Goal: Task Accomplishment & Management: Use online tool/utility

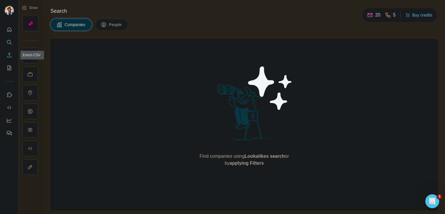
click at [10, 57] on icon "Enrich CSV" at bounding box center [9, 55] width 4 height 4
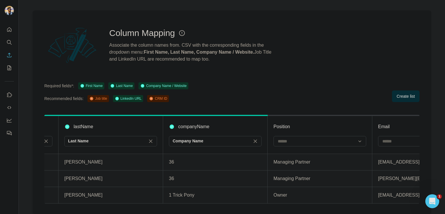
scroll to position [0, 313]
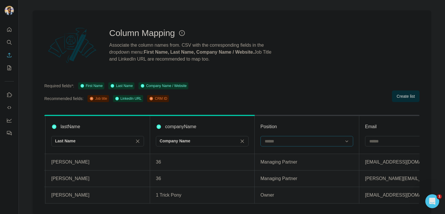
click at [290, 138] on input at bounding box center [303, 141] width 78 height 6
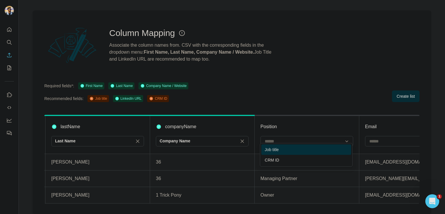
click at [286, 149] on div "Job title" at bounding box center [306, 149] width 83 height 6
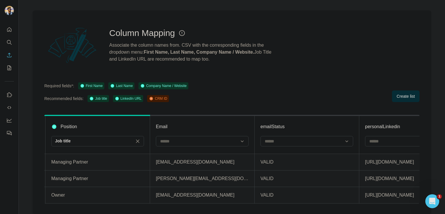
scroll to position [0, 522]
click at [226, 138] on input at bounding box center [198, 141] width 78 height 6
click at [214, 138] on input at bounding box center [198, 141] width 78 height 6
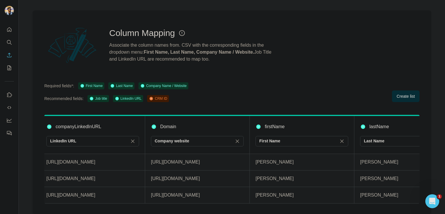
scroll to position [0, 0]
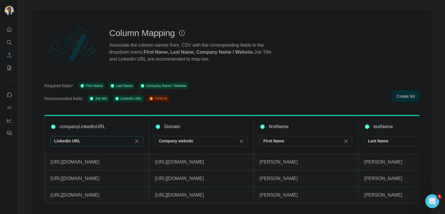
click at [87, 138] on div "LinkedIn URL" at bounding box center [93, 141] width 78 height 6
click at [135, 139] on icon at bounding box center [136, 140] width 3 height 3
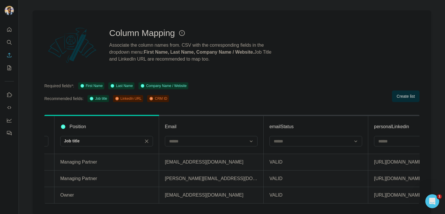
scroll to position [0, 570]
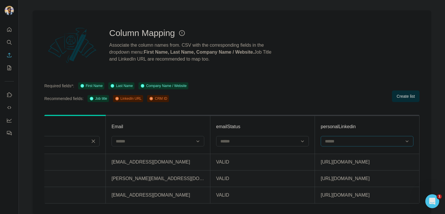
click at [358, 141] on div at bounding box center [366, 141] width 93 height 10
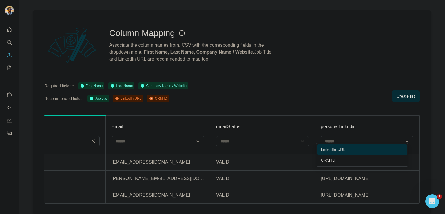
click at [353, 150] on div "LinkedIn URL" at bounding box center [361, 149] width 83 height 6
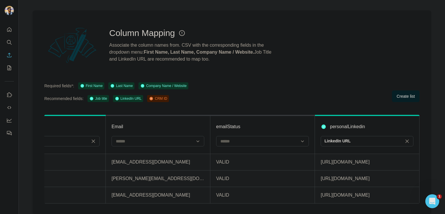
click at [398, 93] on span "Create list" at bounding box center [405, 96] width 18 height 6
